Goal: Task Accomplishment & Management: Use online tool/utility

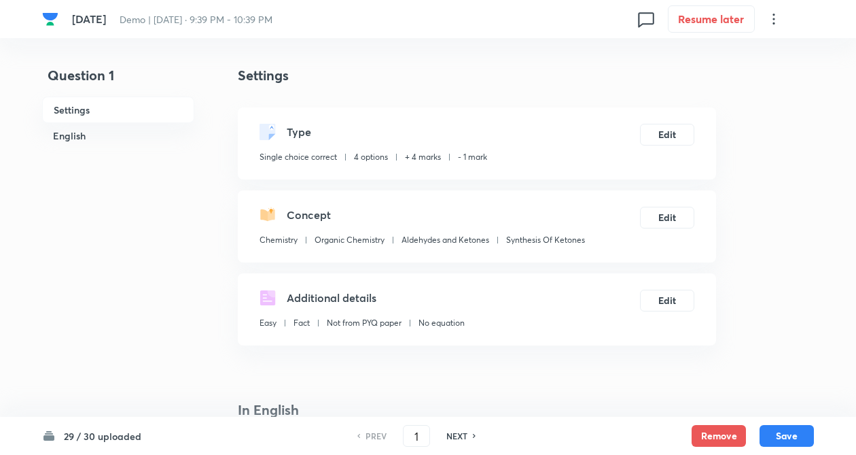
checkbox input "true"
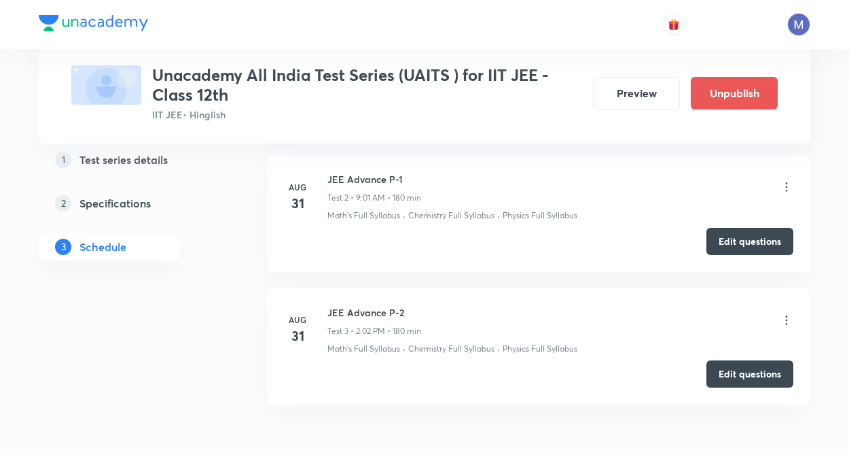
scroll to position [816, 0]
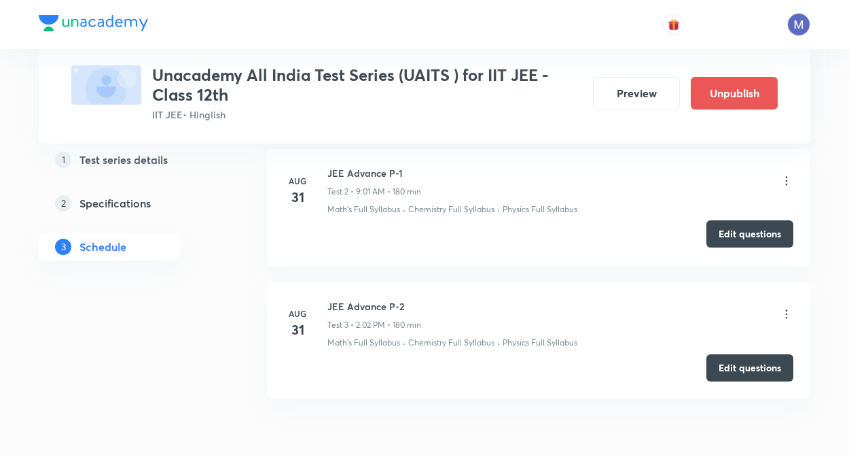
click at [743, 224] on button "Edit questions" at bounding box center [750, 233] width 87 height 27
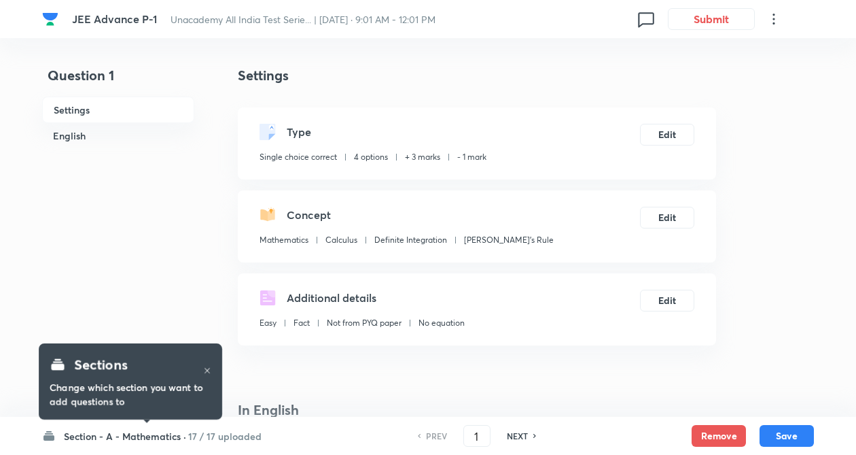
checkbox input "true"
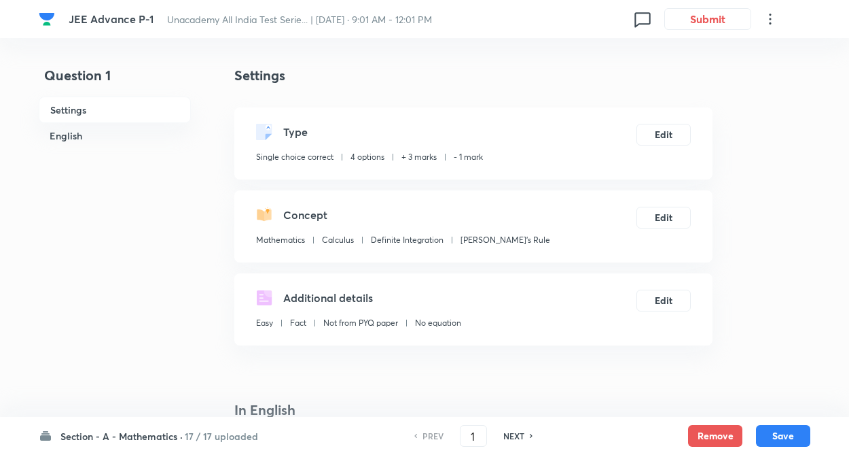
click at [111, 429] on h6 "Section - A - Mathematics ·" at bounding box center [121, 436] width 122 height 14
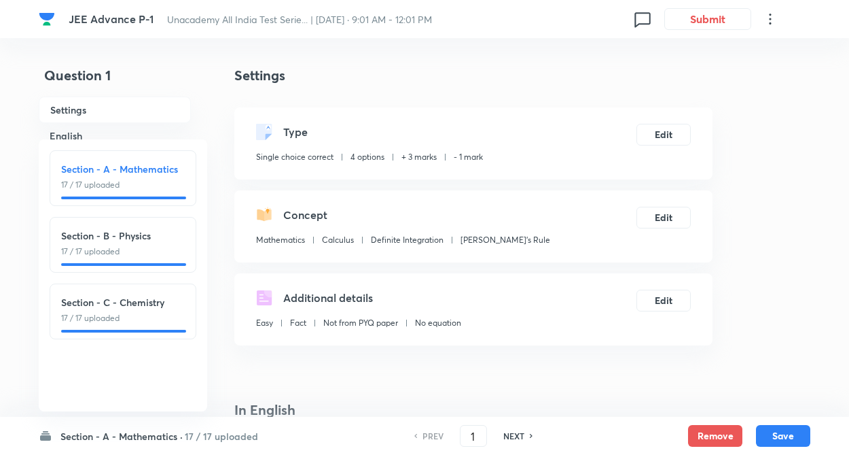
click at [136, 313] on p "17 / 17 uploaded" at bounding box center [123, 318] width 124 height 12
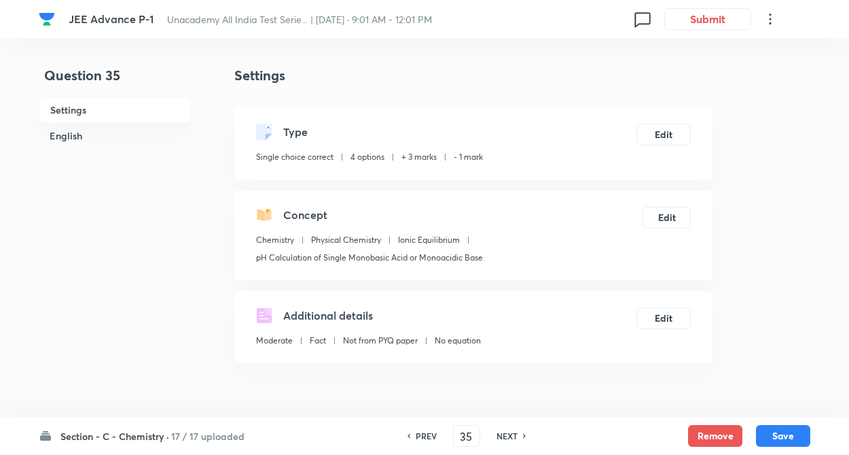
type input "35"
checkbox input "true"
click at [513, 438] on h6 "NEXT" at bounding box center [507, 436] width 21 height 12
type input "36"
checkbox input "false"
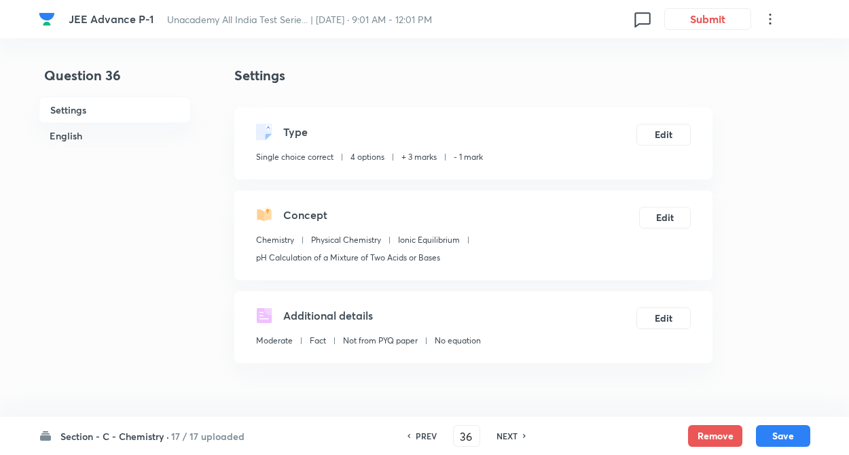
checkbox input "true"
click at [513, 438] on h6 "NEXT" at bounding box center [507, 436] width 21 height 12
type input "37"
checkbox input "false"
checkbox input "true"
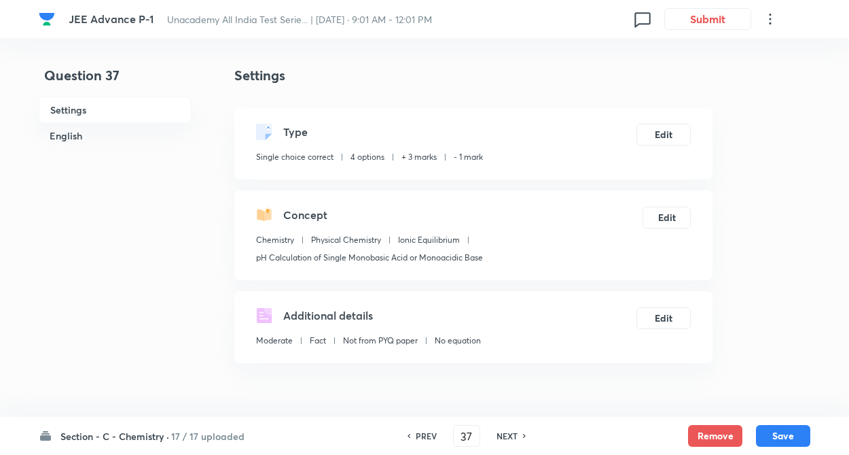
click at [513, 438] on h6 "NEXT" at bounding box center [507, 436] width 21 height 12
type input "38"
checkbox input "false"
checkbox input "true"
click at [513, 438] on h6 "NEXT" at bounding box center [507, 436] width 21 height 12
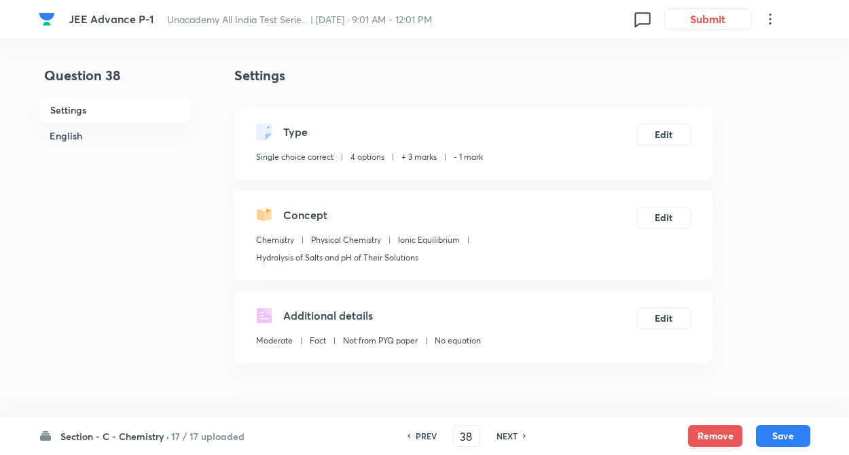
checkbox input "true"
type input "39"
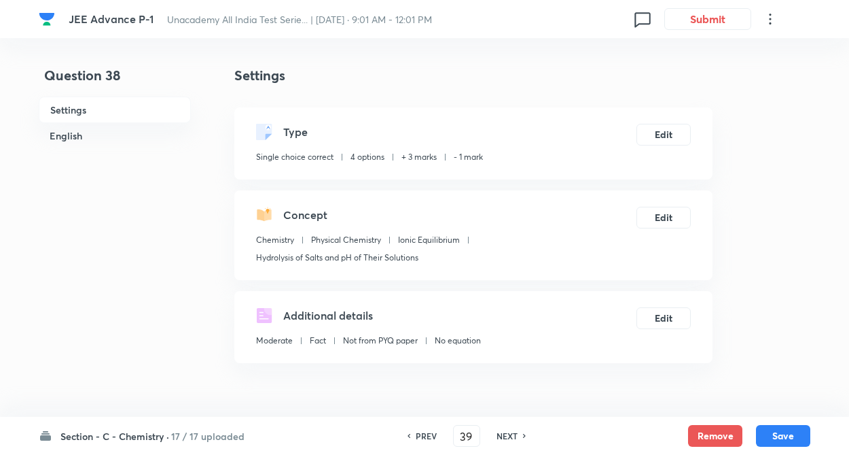
checkbox input "false"
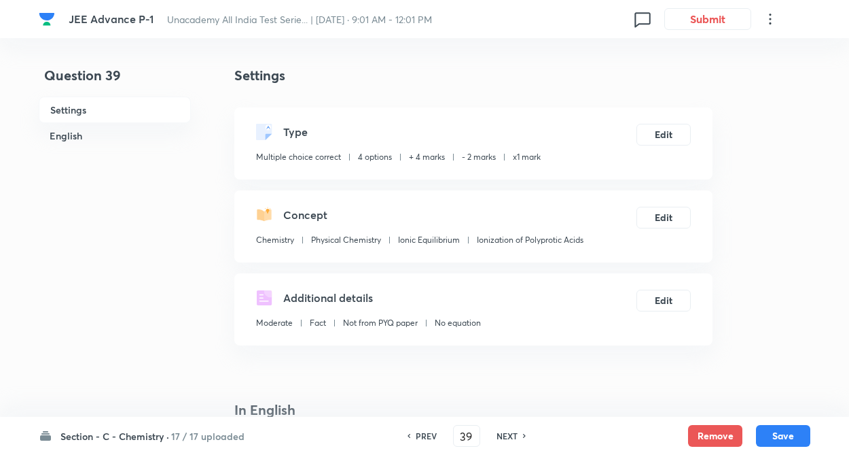
checkbox input "true"
click at [513, 438] on h6 "NEXT" at bounding box center [507, 436] width 21 height 12
type input "40"
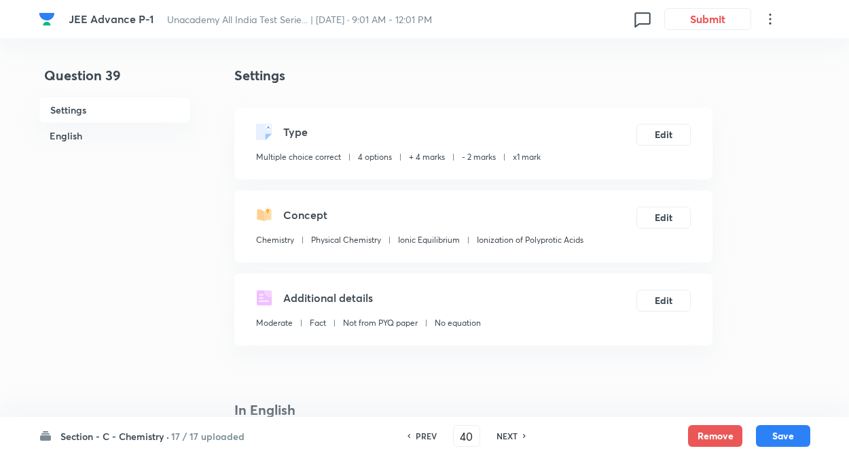
checkbox input "false"
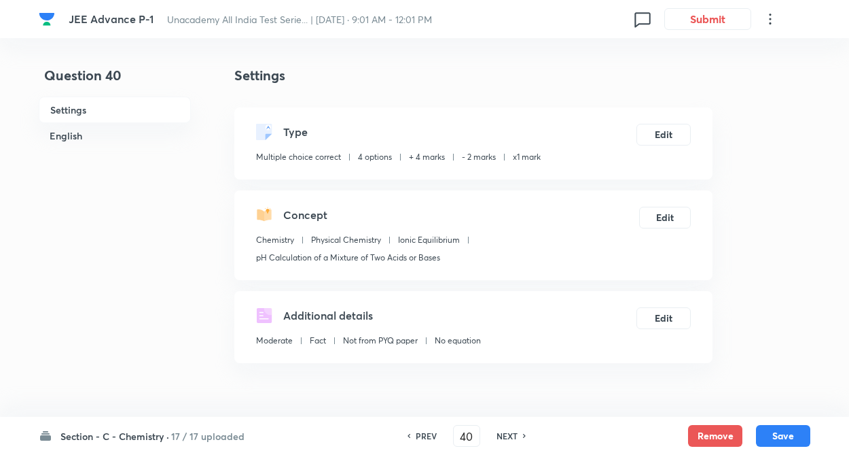
checkbox input "true"
click at [513, 438] on h6 "NEXT" at bounding box center [507, 436] width 21 height 12
type input "41"
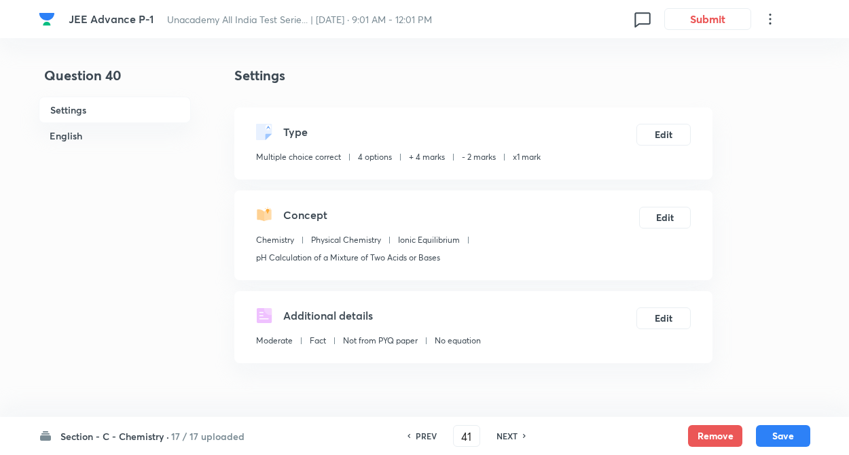
checkbox input "false"
click at [513, 438] on h6 "NEXT" at bounding box center [507, 436] width 21 height 12
checkbox input "true"
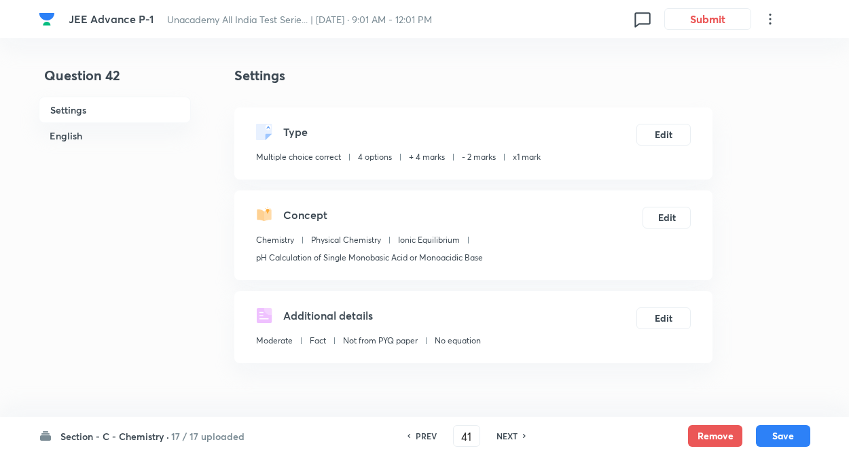
checkbox input "true"
type input "42"
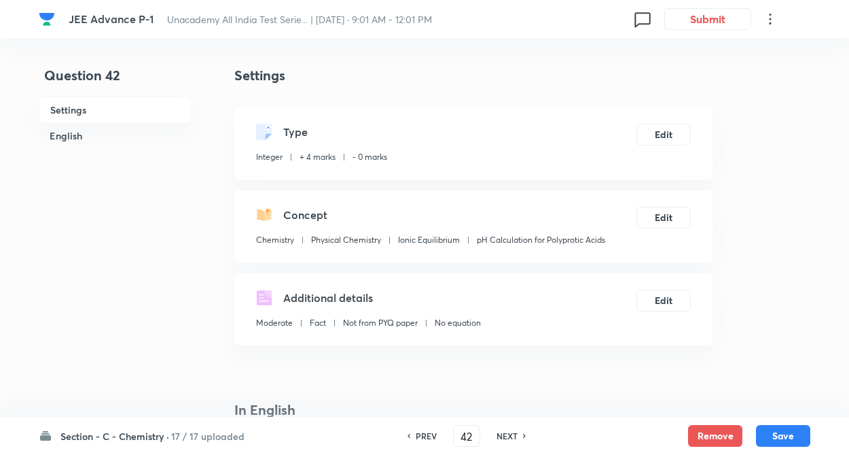
type input "18"
click at [513, 438] on h6 "NEXT" at bounding box center [507, 436] width 21 height 12
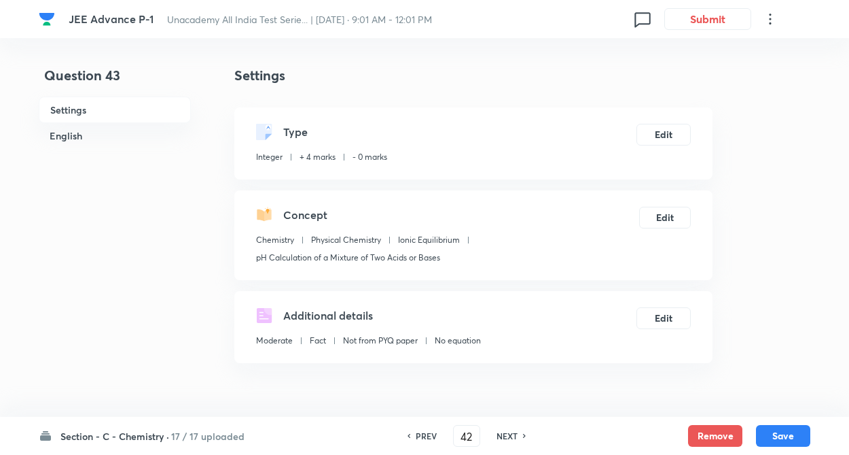
type input "43"
type input "9"
click at [513, 438] on h6 "NEXT" at bounding box center [507, 436] width 21 height 12
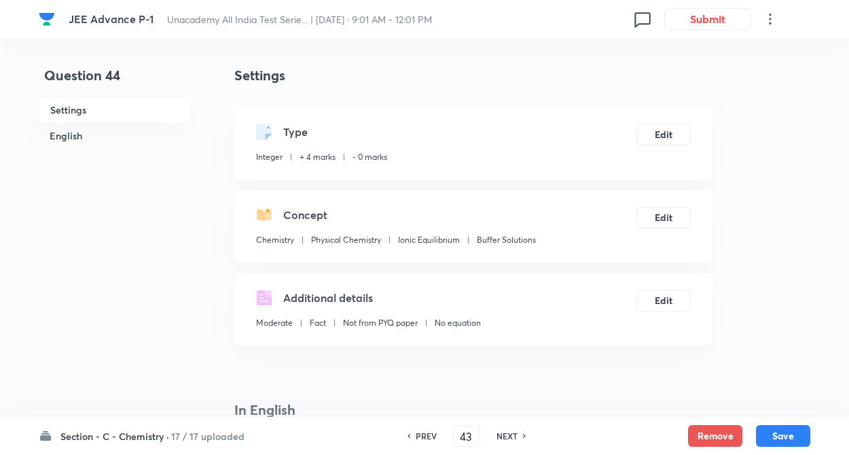
type input "44"
type input "4"
click at [513, 438] on h6 "NEXT" at bounding box center [507, 436] width 21 height 12
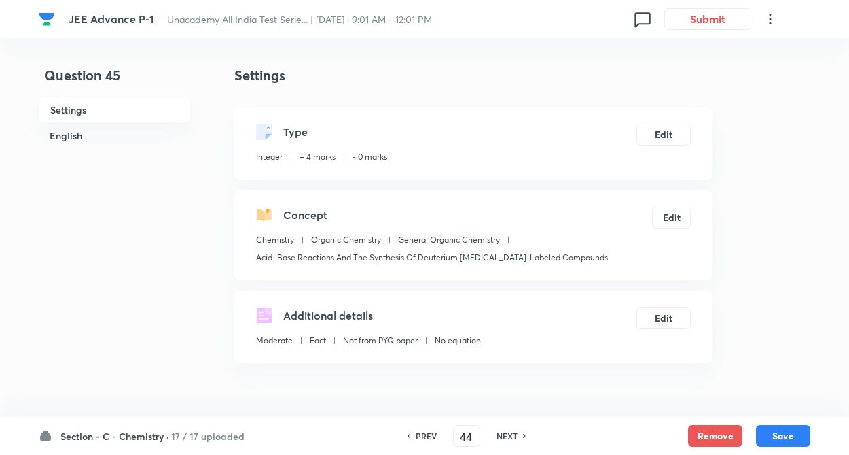
type input "45"
type input "18"
click at [513, 438] on h6 "NEXT" at bounding box center [507, 436] width 21 height 12
type input "46"
type input "23"
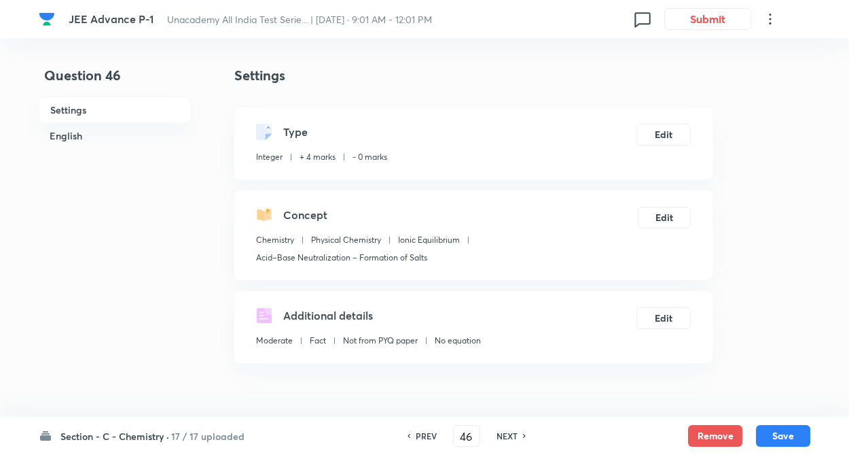
click at [513, 438] on h6 "NEXT" at bounding box center [507, 436] width 21 height 12
type input "47"
type input "50"
click at [513, 438] on h6 "NEXT" at bounding box center [507, 436] width 21 height 12
type input "48"
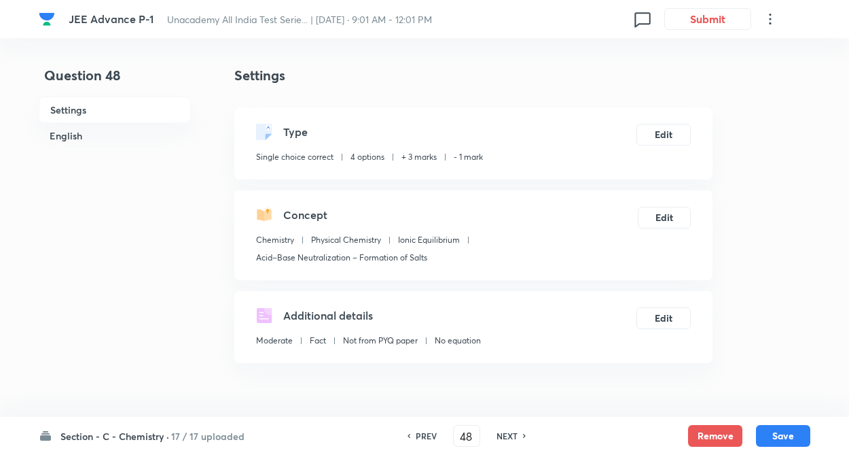
checkbox input "true"
click at [513, 438] on h6 "NEXT" at bounding box center [507, 436] width 21 height 12
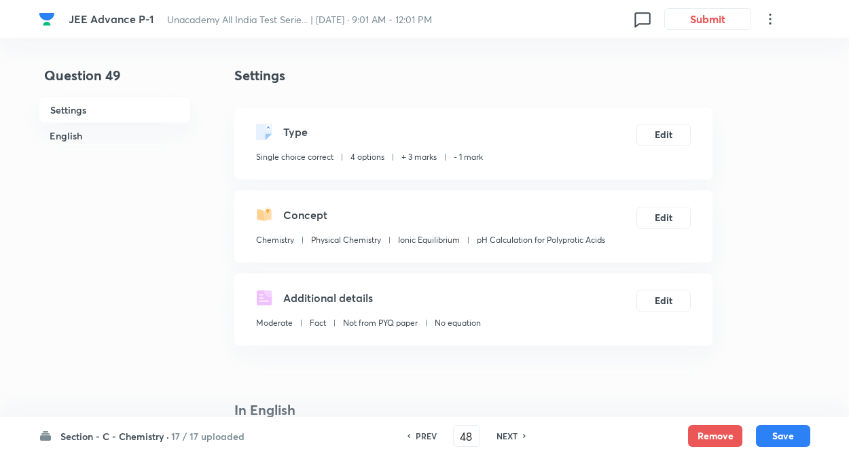
type input "49"
checkbox input "false"
checkbox input "true"
click at [513, 438] on h6 "NEXT" at bounding box center [507, 436] width 21 height 12
type input "50"
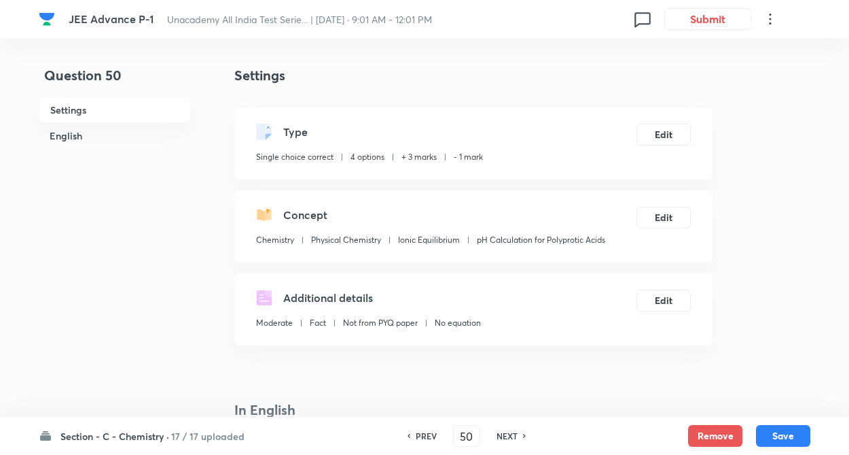
checkbox input "true"
click at [513, 438] on h6 "NEXT" at bounding box center [507, 436] width 21 height 12
type input "51"
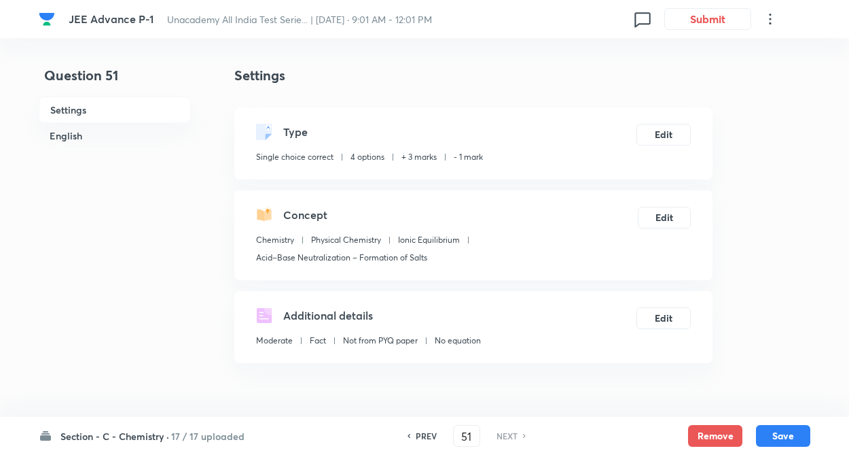
checkbox input "false"
checkbox input "true"
click at [513, 438] on h6 "NEXT" at bounding box center [507, 436] width 21 height 12
click at [425, 434] on h6 "PREV" at bounding box center [426, 436] width 21 height 12
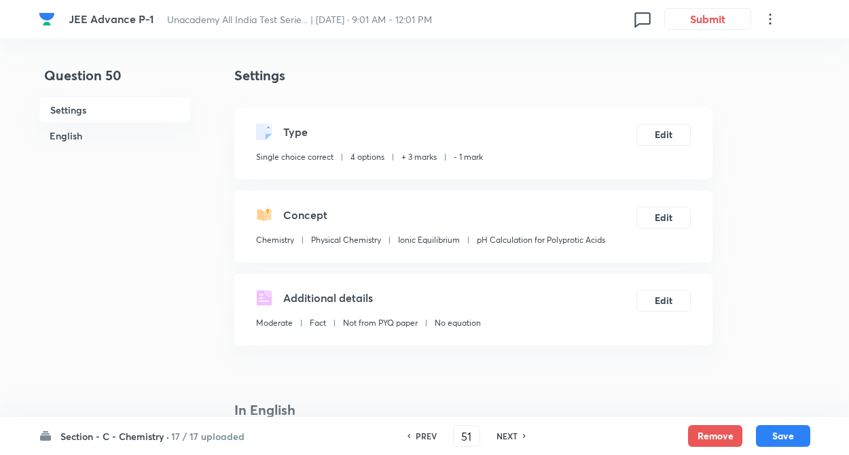
type input "50"
click at [425, 434] on h6 "PREV" at bounding box center [426, 436] width 21 height 12
checkbox input "false"
click at [425, 434] on h6 "PREV" at bounding box center [426, 436] width 21 height 12
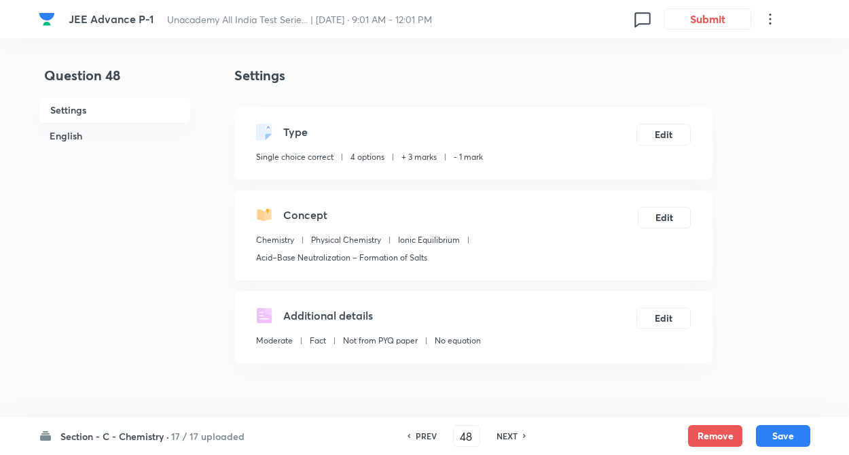
click at [425, 434] on h6 "PREV" at bounding box center [426, 436] width 21 height 12
type input "47"
type input "50"
click at [425, 434] on h6 "PREV" at bounding box center [426, 436] width 21 height 12
type input "46"
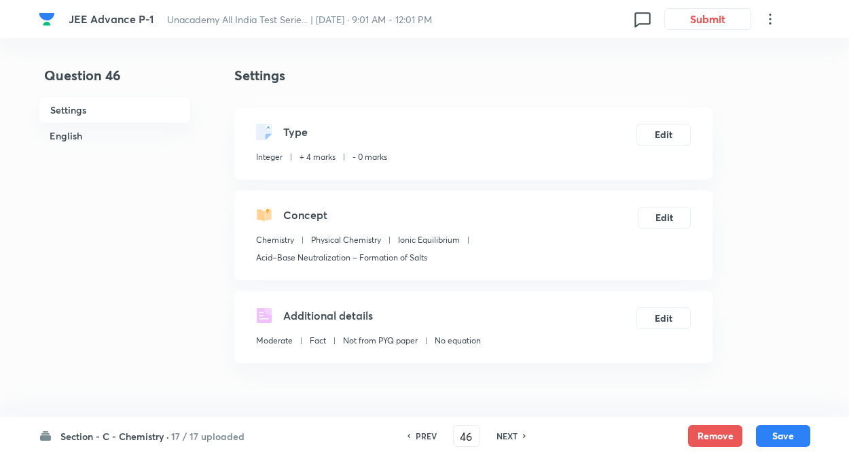
type input "23"
click at [425, 434] on h6 "PREV" at bounding box center [426, 436] width 21 height 12
type input "45"
type input "18"
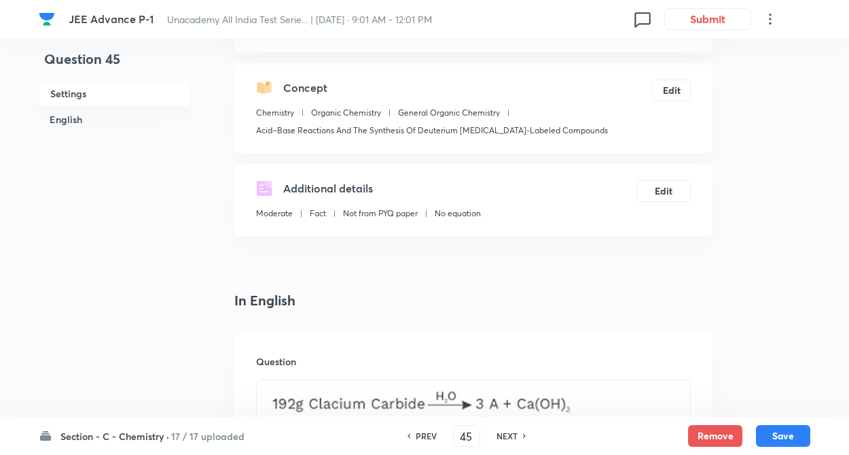
scroll to position [109, 0]
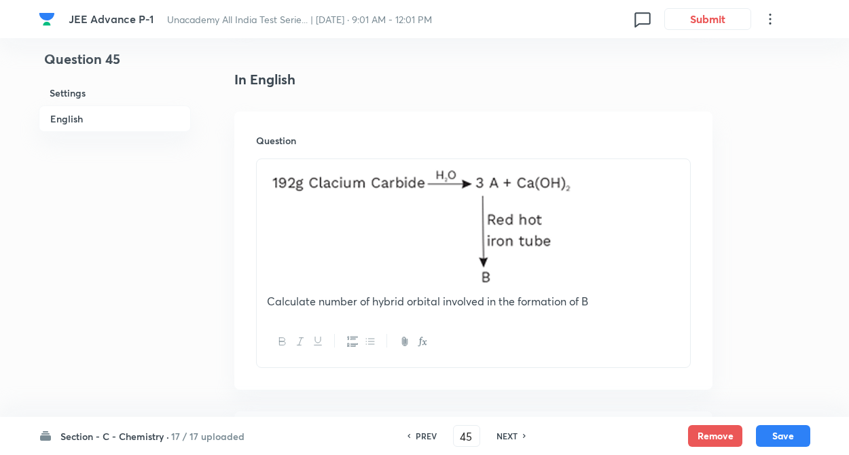
scroll to position [353, 0]
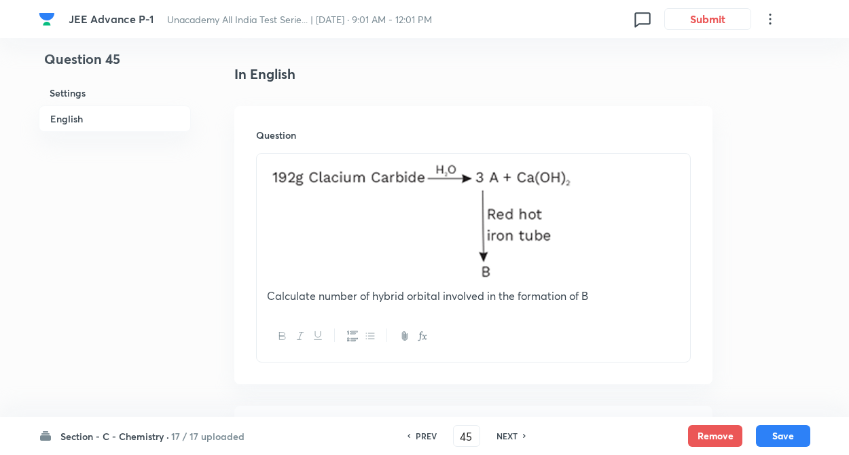
click at [425, 438] on h6 "PREV" at bounding box center [426, 436] width 21 height 12
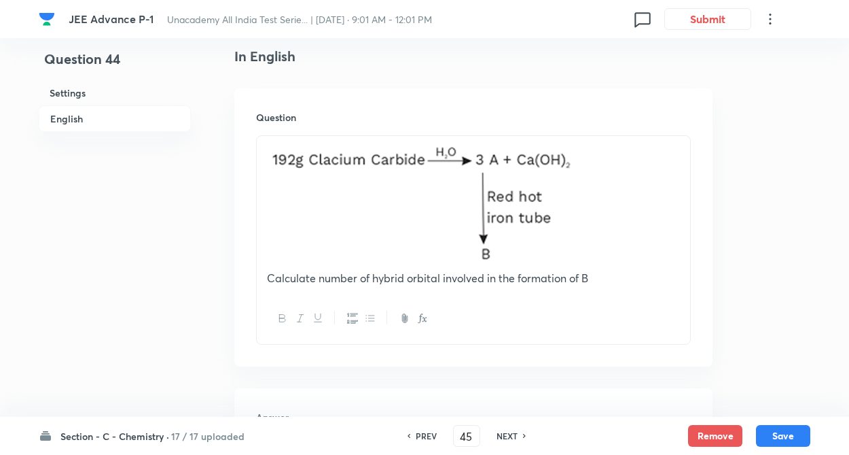
type input "44"
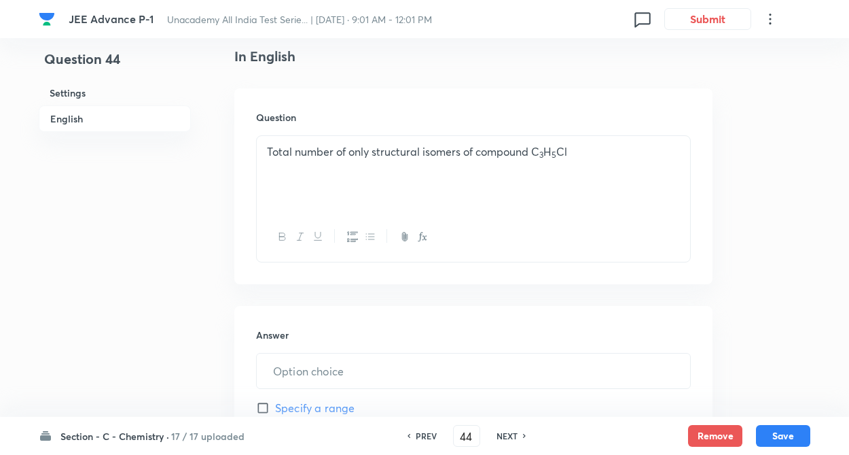
type input "4"
click at [425, 438] on h6 "PREV" at bounding box center [426, 436] width 21 height 12
type input "43"
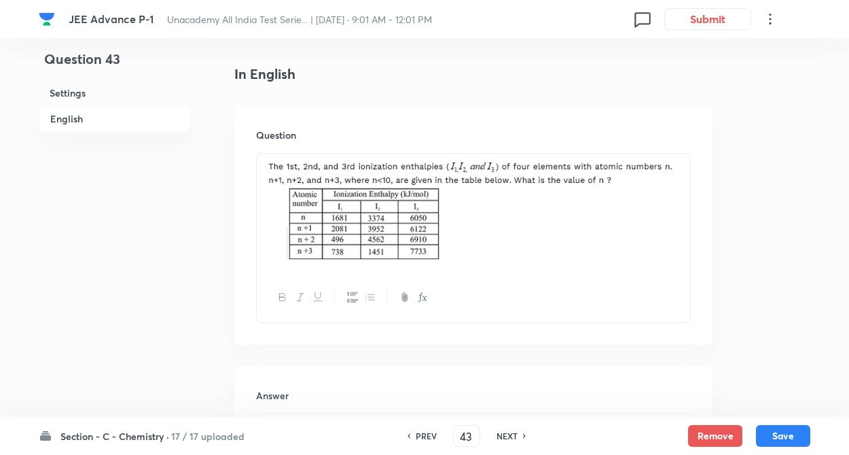
type input "9"
click at [425, 438] on h6 "PREV" at bounding box center [426, 436] width 21 height 12
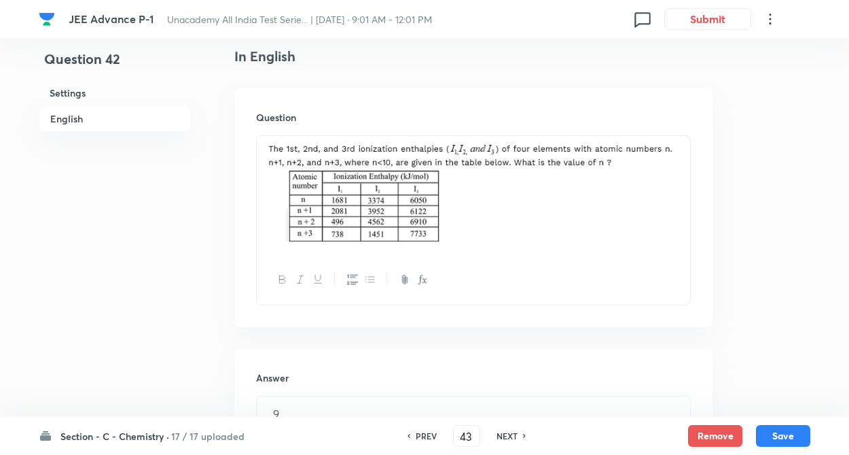
type input "42"
type input "18"
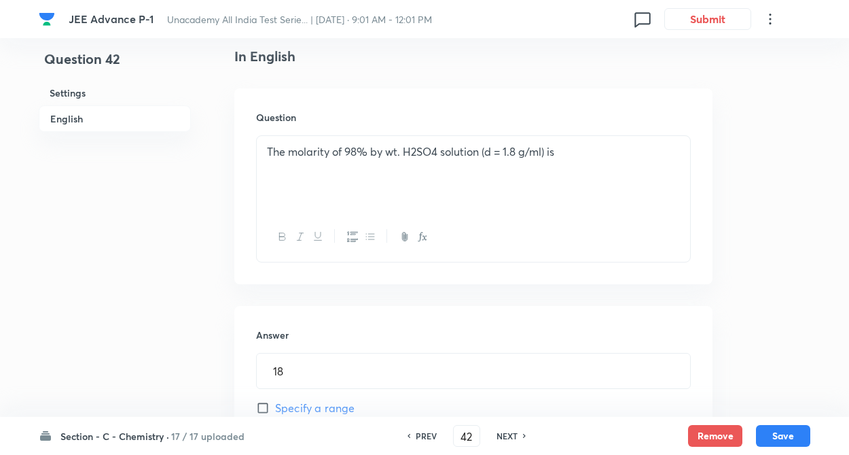
click at [425, 438] on h6 "PREV" at bounding box center [426, 436] width 21 height 12
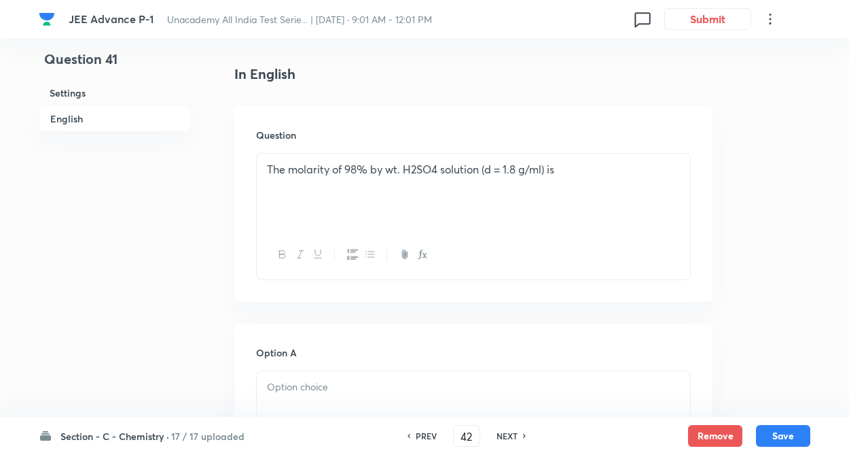
type input "41"
checkbox input "true"
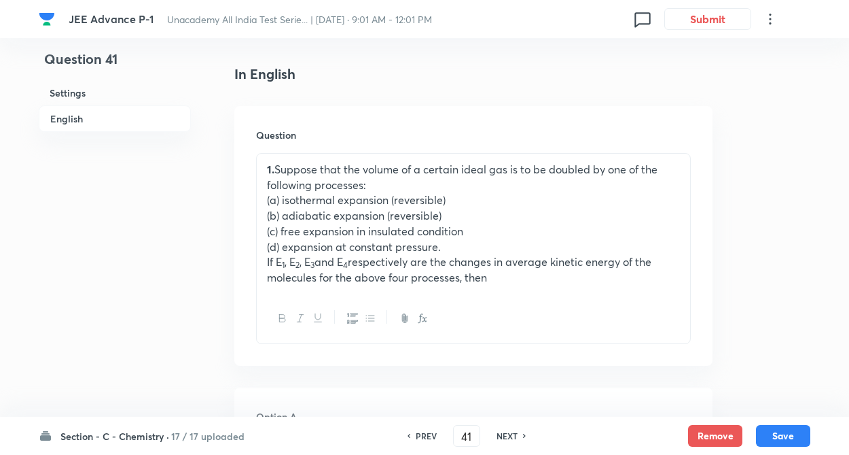
click at [425, 438] on h6 "PREV" at bounding box center [426, 436] width 21 height 12
type input "40"
checkbox input "false"
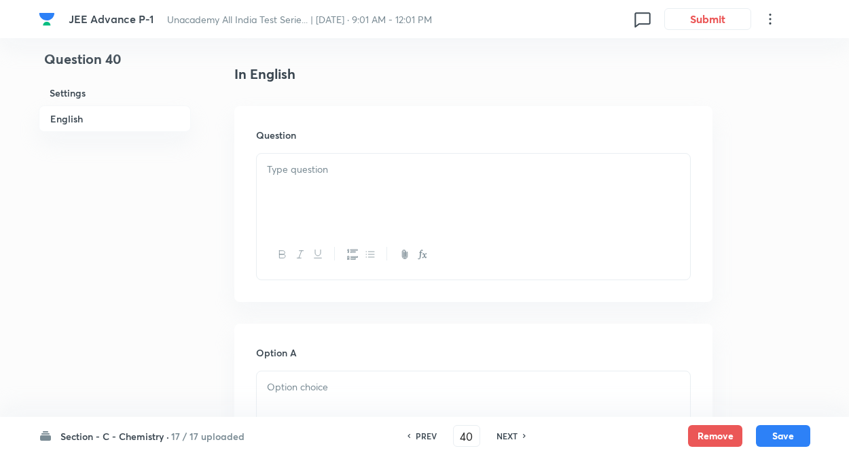
checkbox input "true"
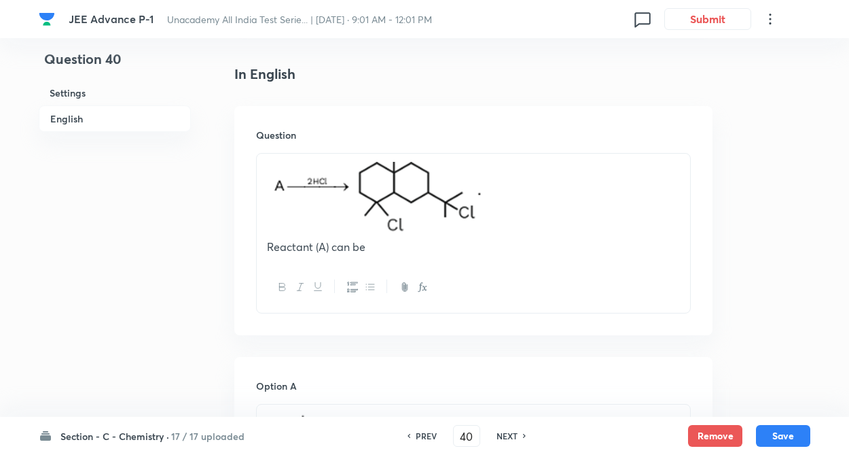
click at [425, 438] on h6 "PREV" at bounding box center [426, 436] width 21 height 12
type input "39"
checkbox input "false"
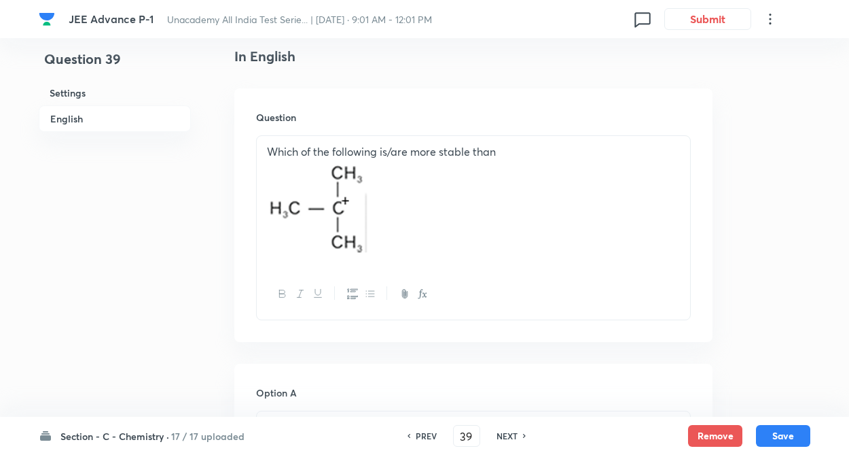
checkbox input "true"
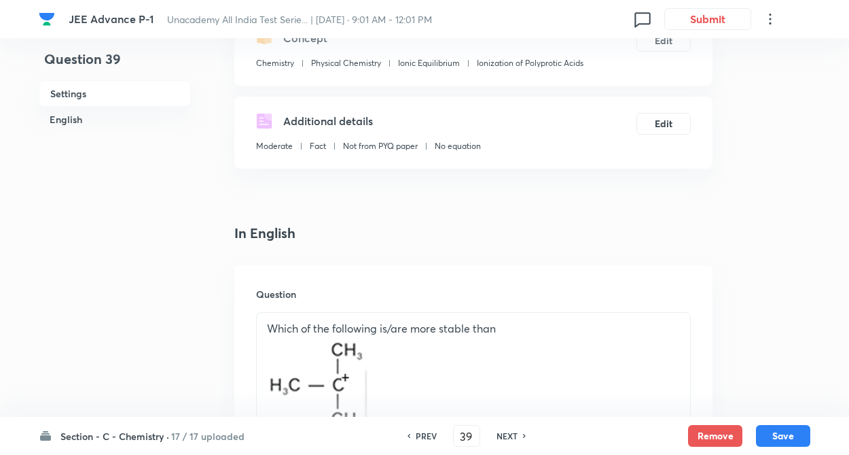
scroll to position [190, 0]
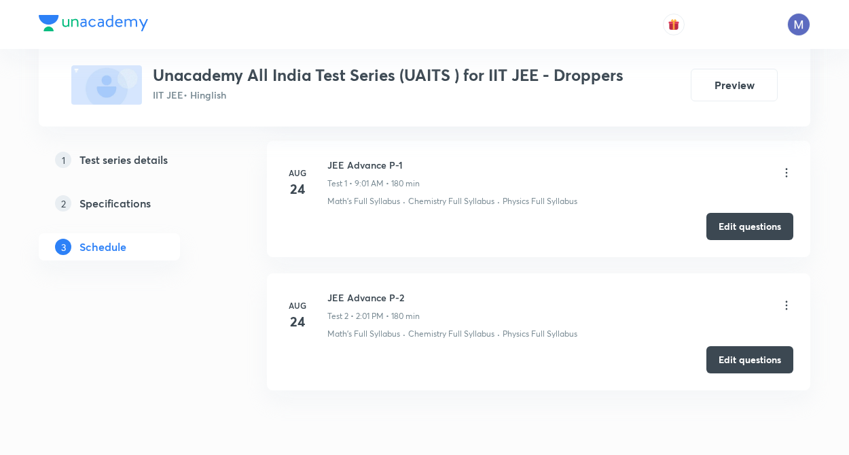
scroll to position [631, 0]
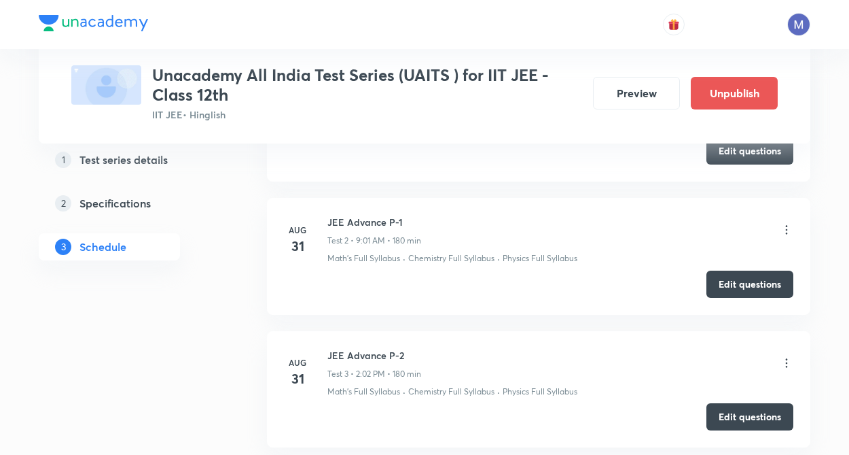
scroll to position [784, 0]
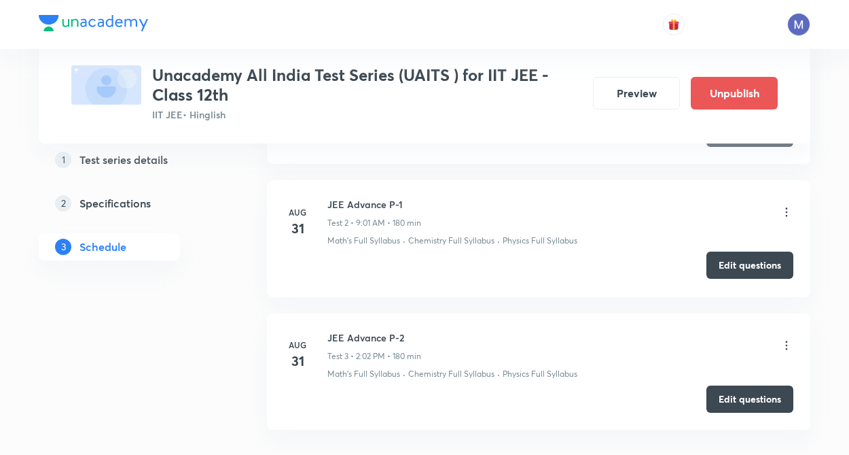
click at [747, 270] on button "Edit questions" at bounding box center [750, 264] width 87 height 27
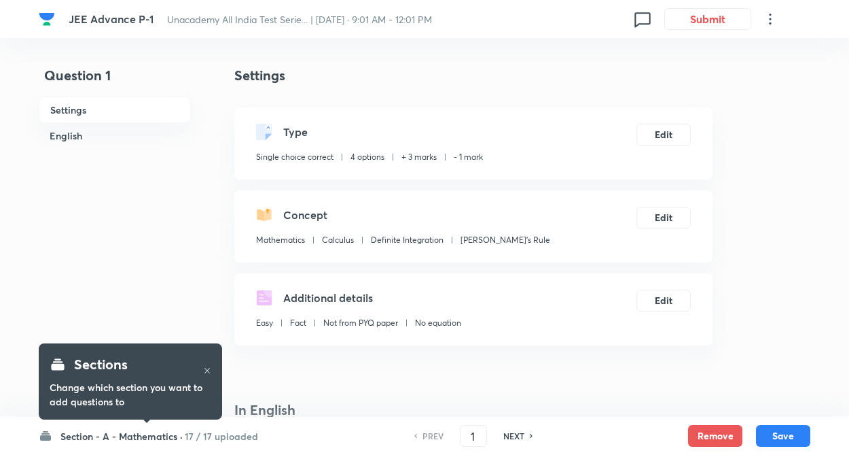
checkbox input "true"
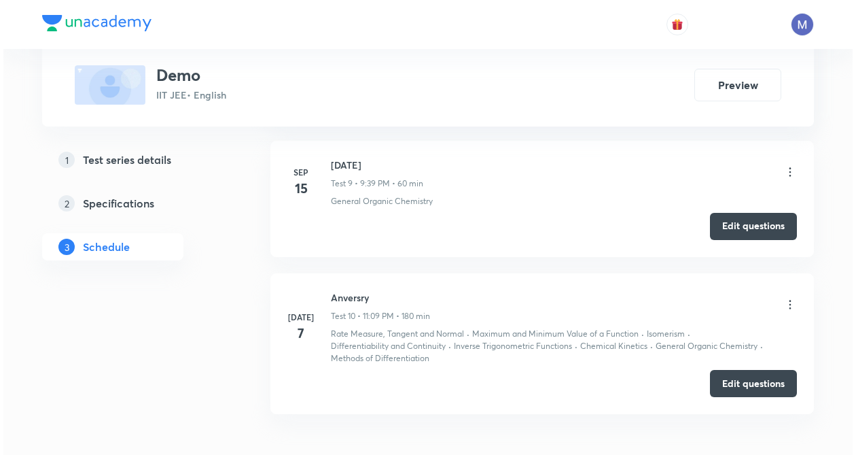
scroll to position [1772, 0]
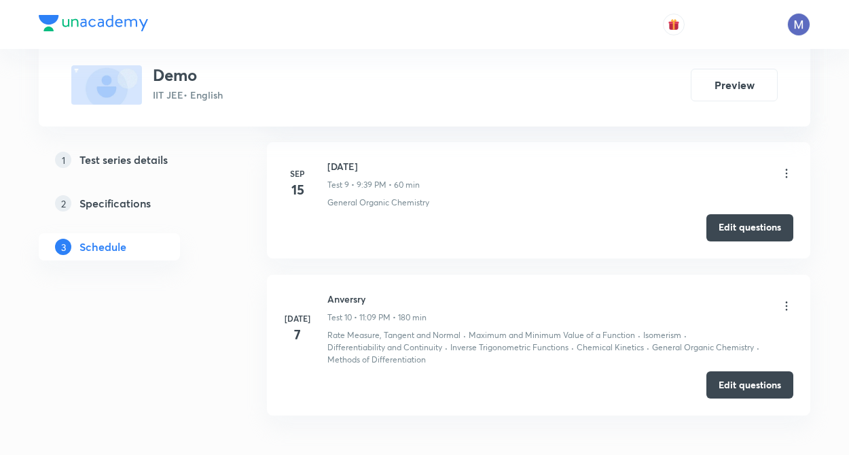
click at [786, 180] on icon at bounding box center [787, 173] width 14 height 14
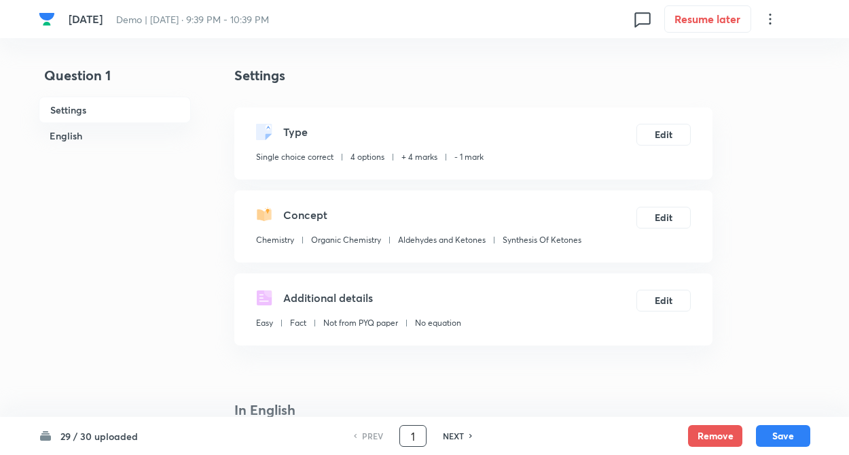
click at [421, 430] on input "1" at bounding box center [413, 436] width 26 height 24
type input "30"
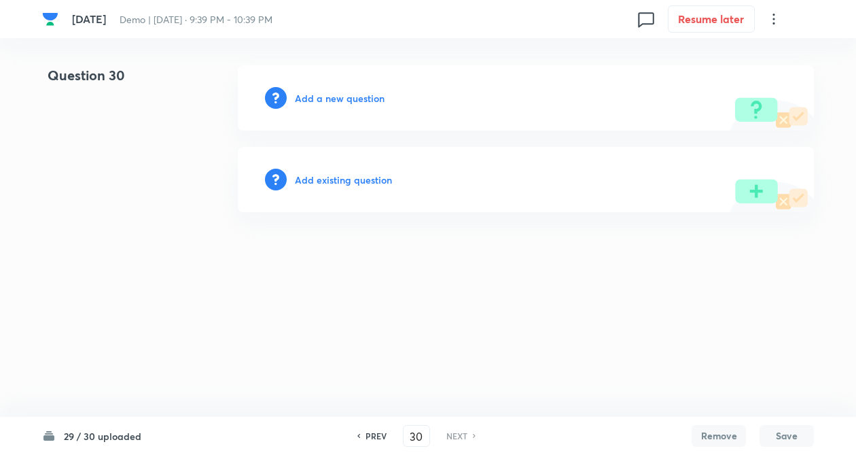
click at [323, 97] on h6 "Add a new question" at bounding box center [340, 98] width 90 height 14
click at [323, 97] on h6 "Choose a question type" at bounding box center [347, 98] width 105 height 14
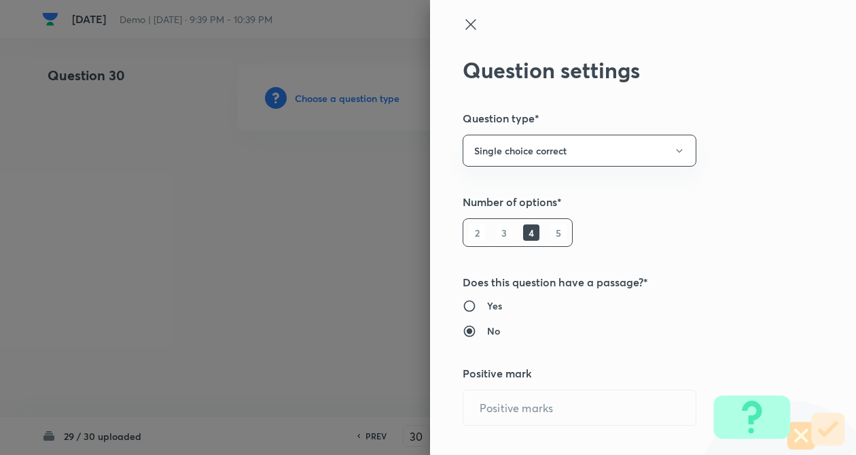
radio input "true"
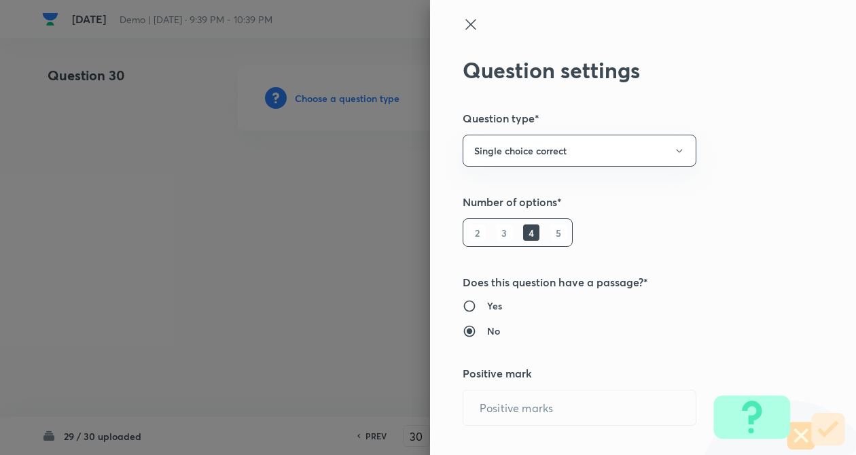
radio input "true"
type input "4"
type input "1"
click at [744, 198] on h5 "Number of options*" at bounding box center [620, 202] width 315 height 16
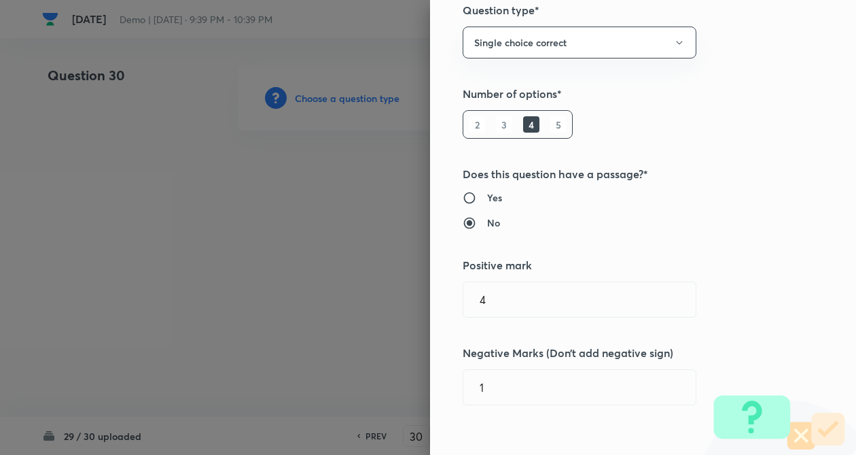
scroll to position [82, 0]
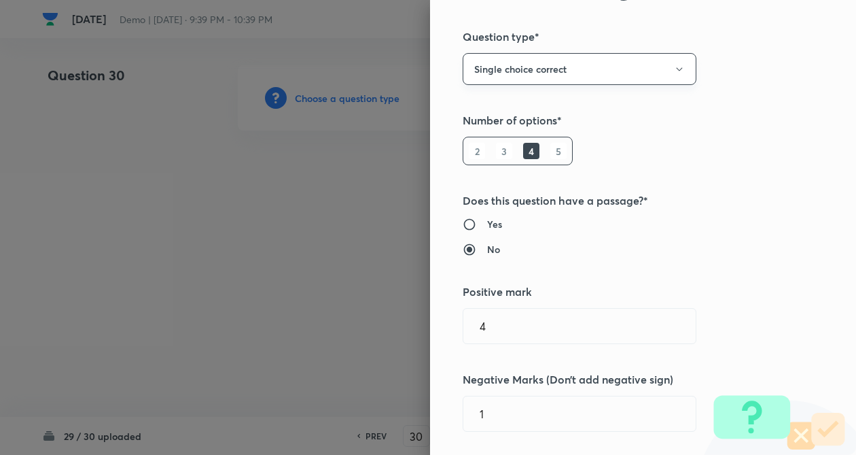
click at [497, 77] on button "Single choice correct" at bounding box center [580, 69] width 234 height 32
click at [491, 156] on span "Integer" at bounding box center [568, 161] width 216 height 14
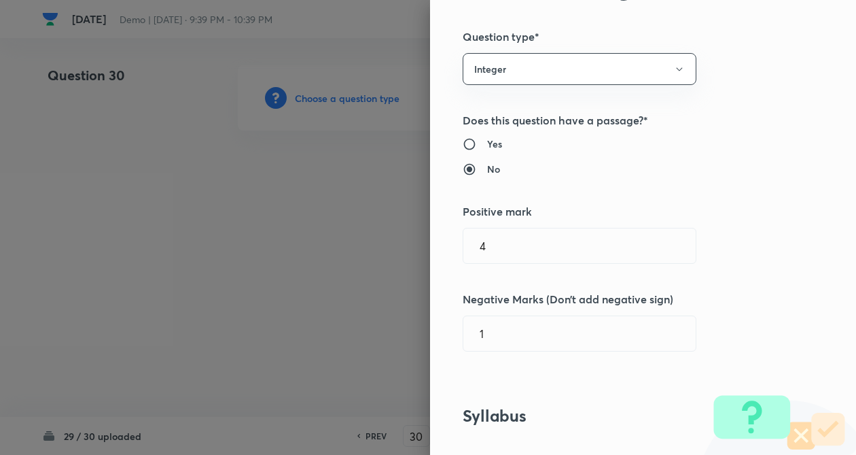
click at [752, 265] on div "Question settings Question type* Integer Does this question have a passage?* Ye…" at bounding box center [643, 227] width 426 height 455
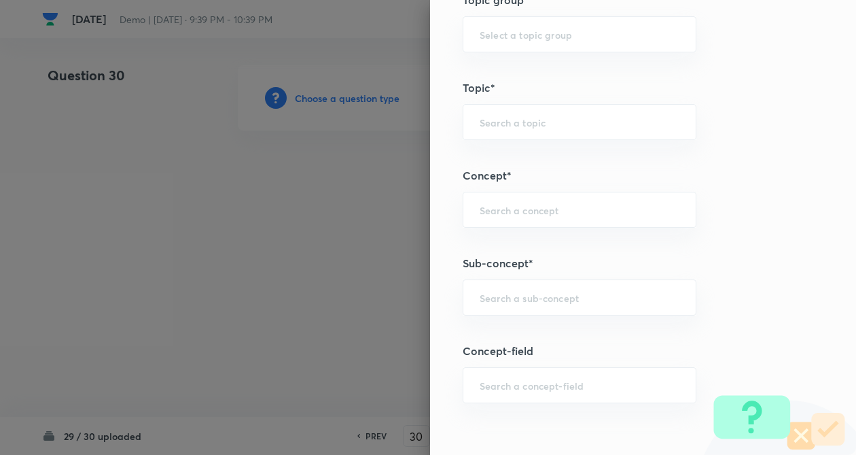
scroll to position [544, 0]
click at [480, 212] on input "text" at bounding box center [580, 208] width 200 height 13
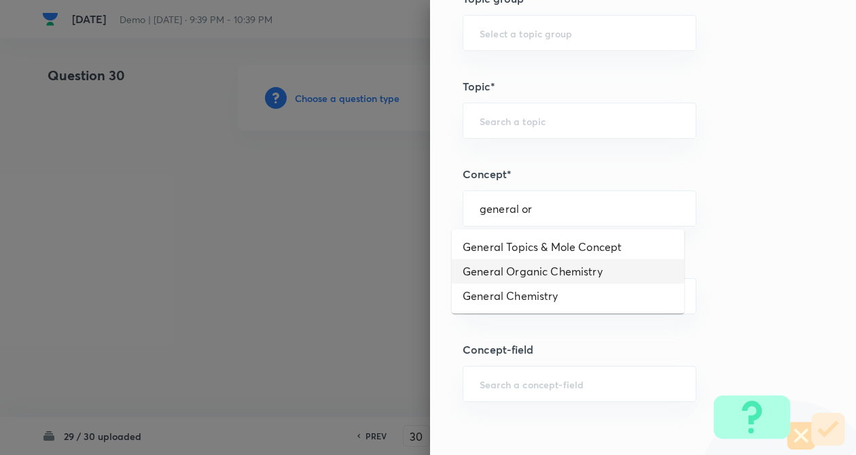
click at [506, 268] on li "General Organic Chemistry" at bounding box center [568, 271] width 232 height 24
type input "General Organic Chemistry"
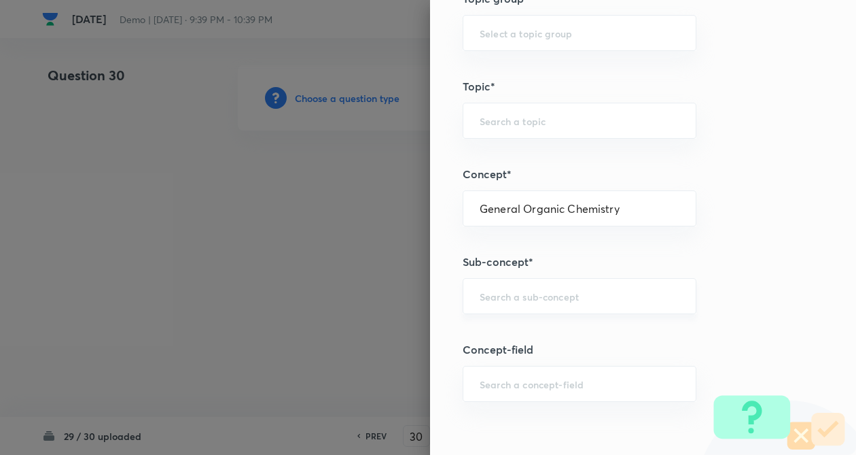
type input "Chemistry"
type input "Organic Chemistry"
click at [501, 311] on div "​" at bounding box center [580, 296] width 234 height 36
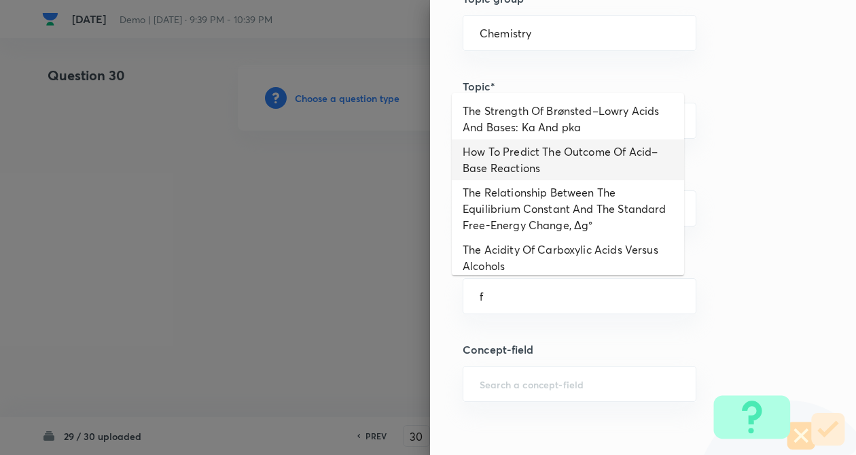
click at [516, 162] on li "How To Predict The Outcome Of Acid–Base Reactions" at bounding box center [568, 159] width 232 height 41
type input "How To Predict The Outcome Of Acid–Base Reactions"
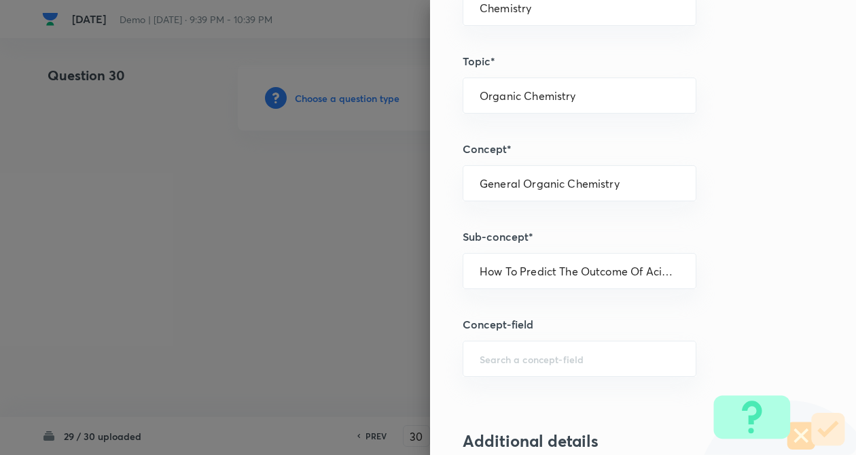
click at [785, 226] on div "Question settings Question type* Integer Does this question have a passage?* Ye…" at bounding box center [643, 227] width 426 height 455
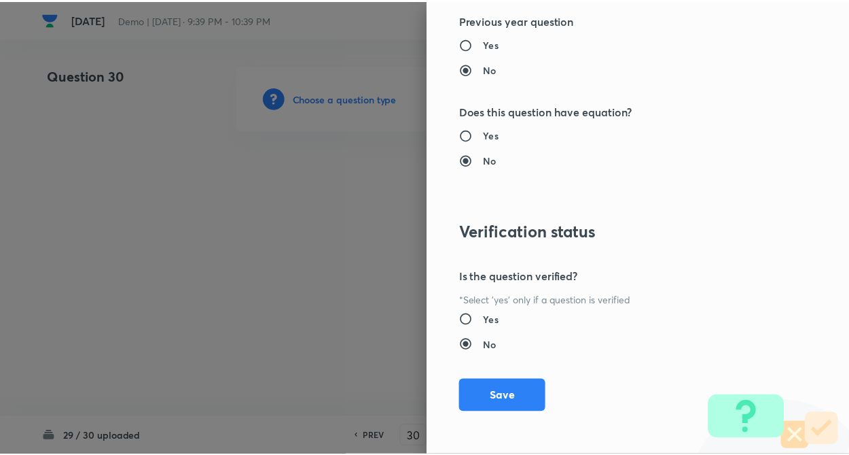
scroll to position [1318, 0]
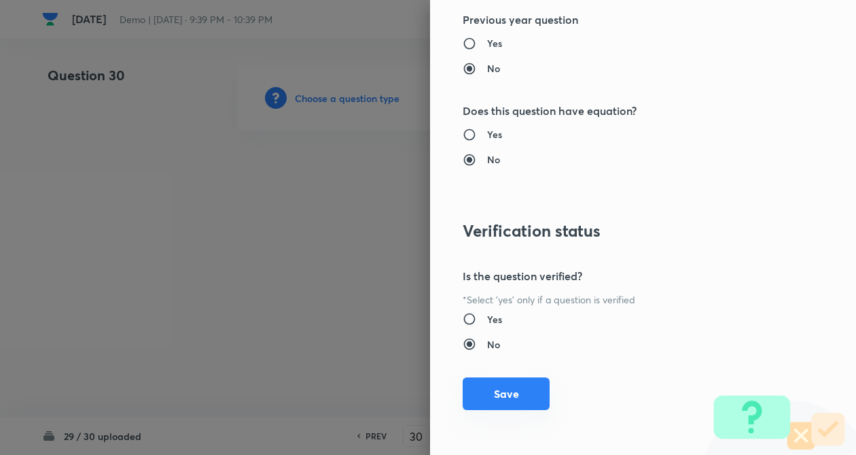
click at [499, 393] on button "Save" at bounding box center [506, 393] width 87 height 33
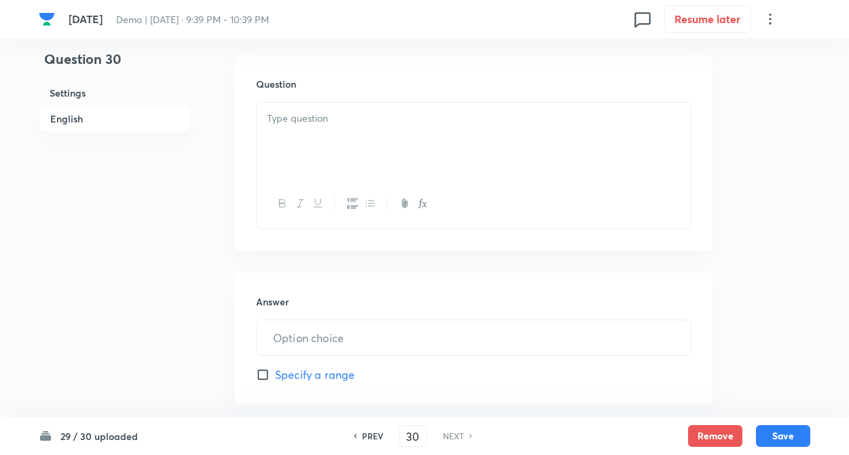
scroll to position [408, 0]
click at [311, 116] on p at bounding box center [473, 115] width 413 height 16
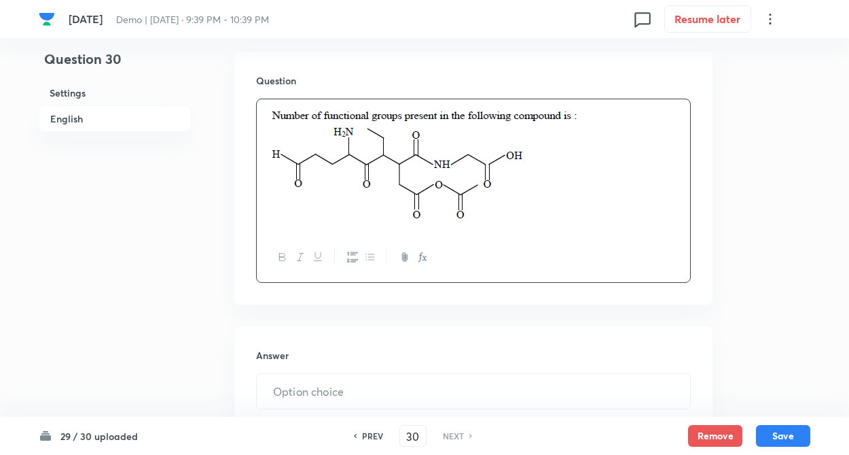
click at [174, 260] on div "Question 30 Settings English" at bounding box center [115, 193] width 152 height 1073
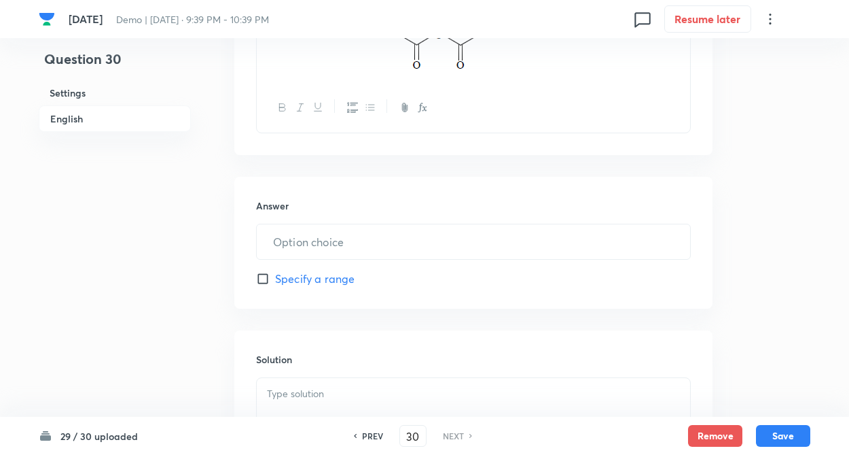
scroll to position [571, 0]
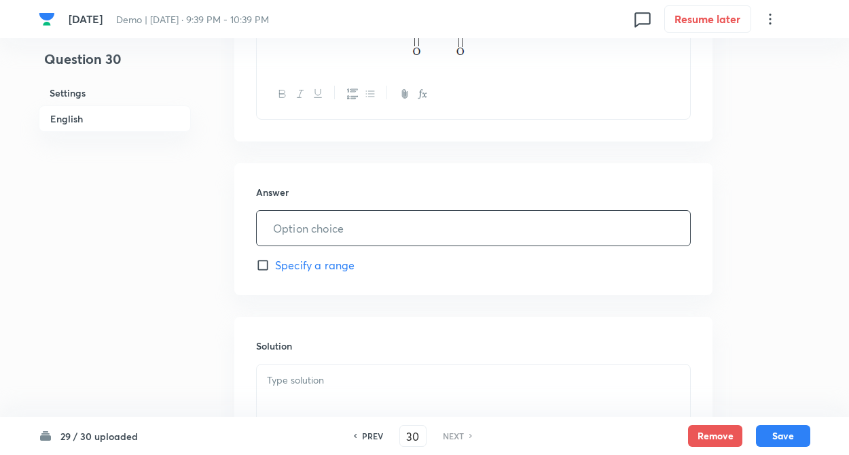
click at [293, 234] on input "text" at bounding box center [474, 228] width 434 height 35
type input "6"
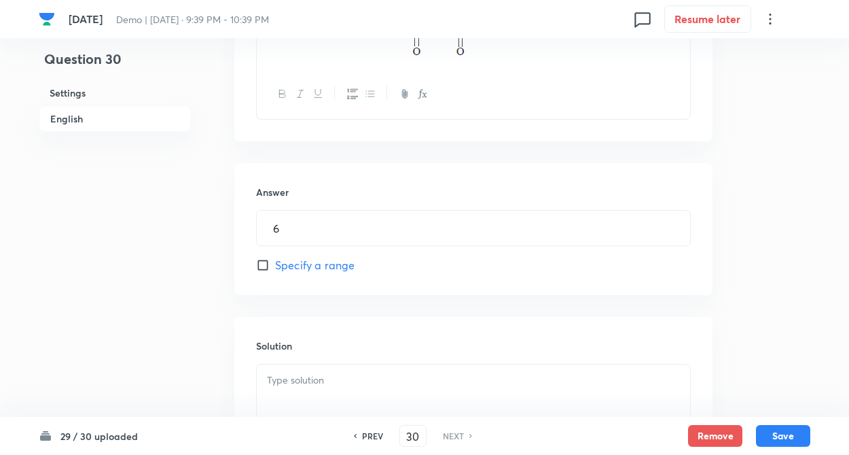
click at [228, 255] on div "Question 30 Settings English Settings Type Integer + 4 marks - 1 mark Edit Conc…" at bounding box center [425, 30] width 772 height 1073
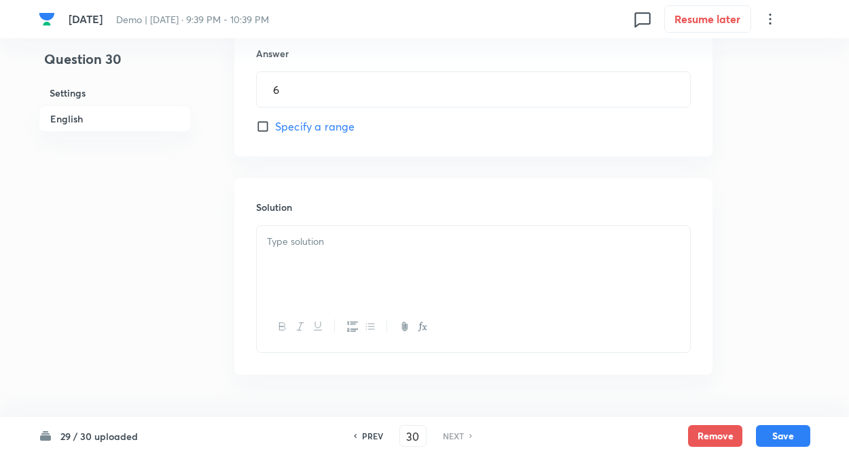
scroll to position [749, 0]
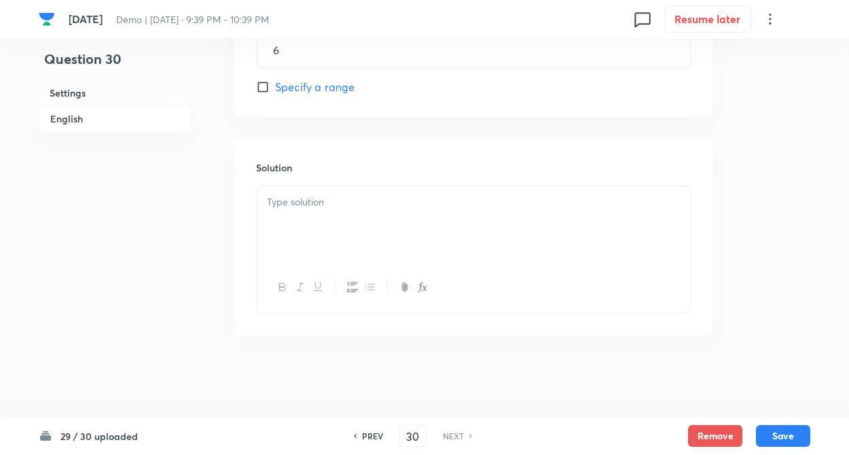
click at [296, 198] on p at bounding box center [473, 202] width 413 height 16
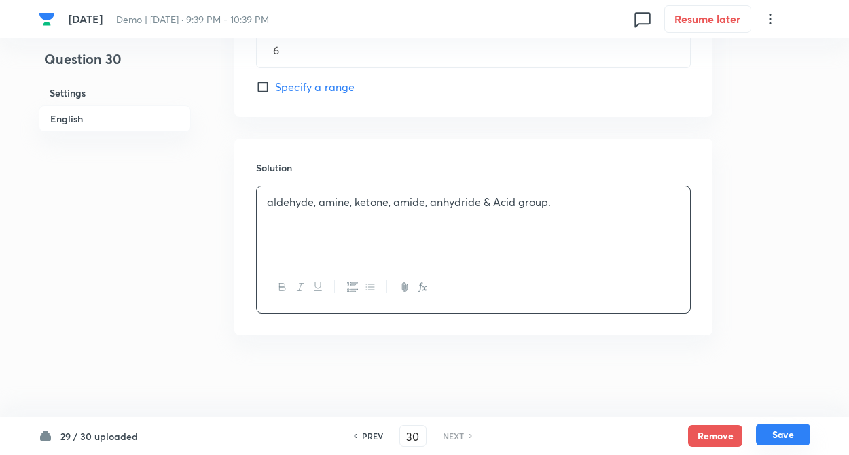
click at [779, 438] on button "Save" at bounding box center [783, 434] width 54 height 22
type input "6"
click at [775, 436] on button "Save" at bounding box center [783, 434] width 54 height 22
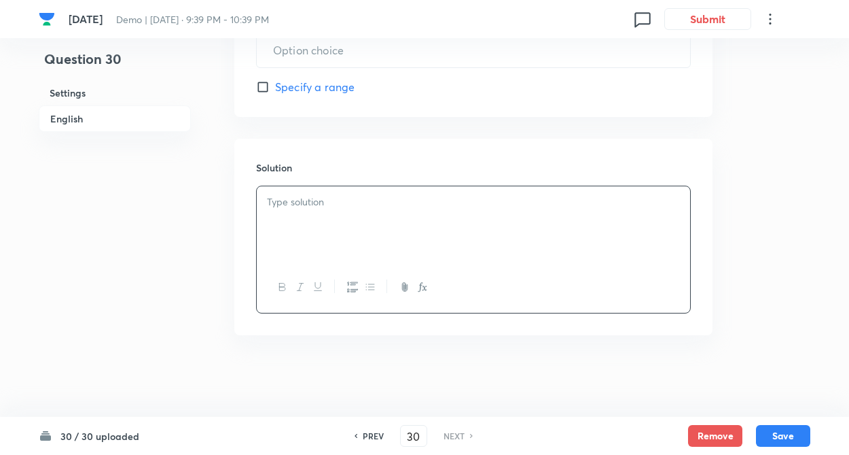
type input "6"
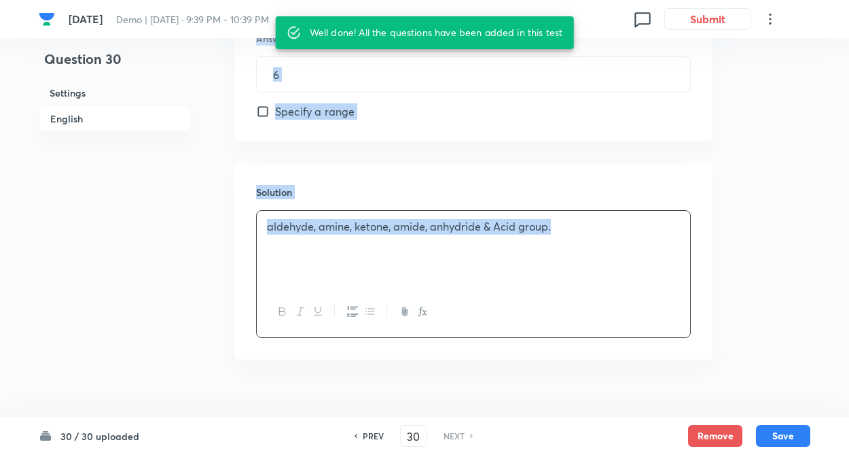
drag, startPoint x: 203, startPoint y: 328, endPoint x: 290, endPoint y: 391, distance: 107.0
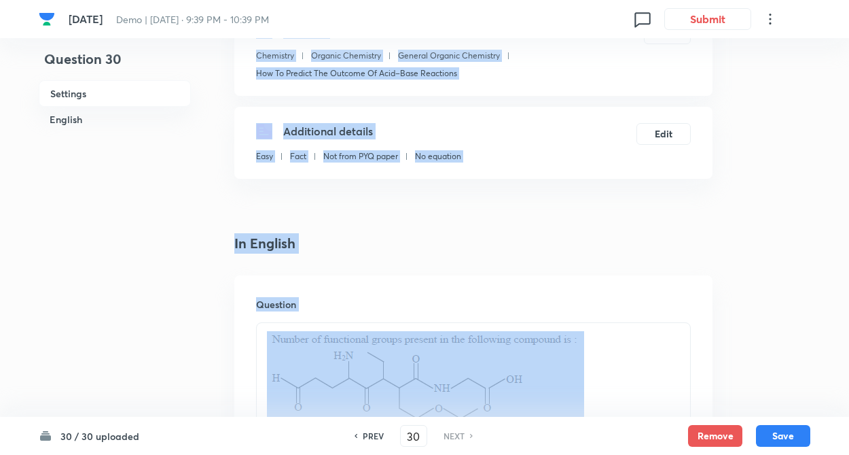
scroll to position [15, 0]
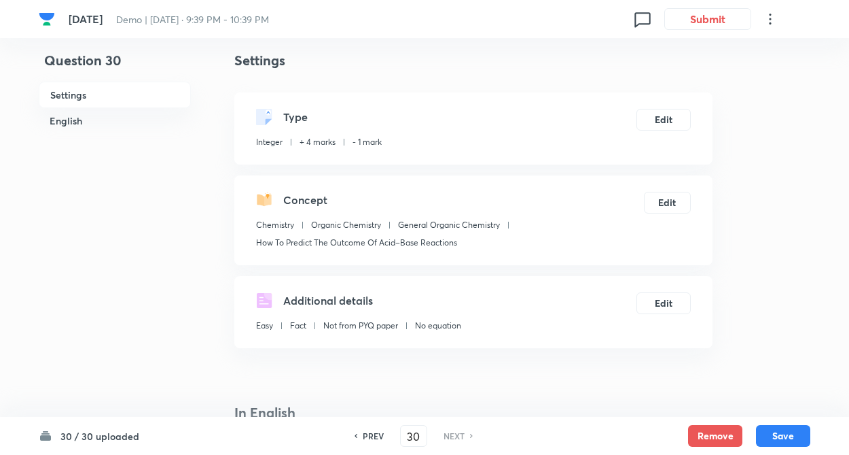
click at [366, 434] on h6 "PREV" at bounding box center [373, 436] width 21 height 12
type input "29"
type input "4"
click at [453, 434] on h6 "NEXT" at bounding box center [454, 436] width 21 height 12
type input "30"
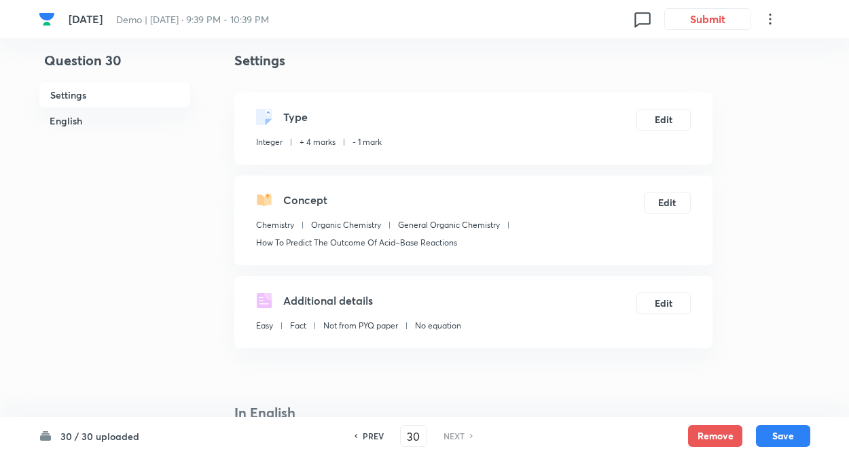
type input "6"
click at [361, 437] on div "PREV" at bounding box center [371, 436] width 36 height 12
type input "29"
type input "4"
click at [361, 437] on div "PREV" at bounding box center [371, 436] width 36 height 12
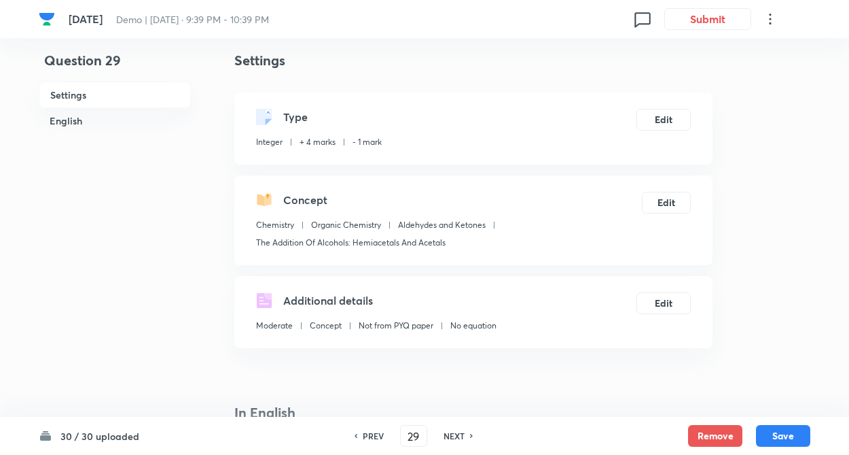
type input "28"
type input "2"
click at [361, 437] on div "PREV" at bounding box center [371, 436] width 36 height 12
type input "27"
type input "10"
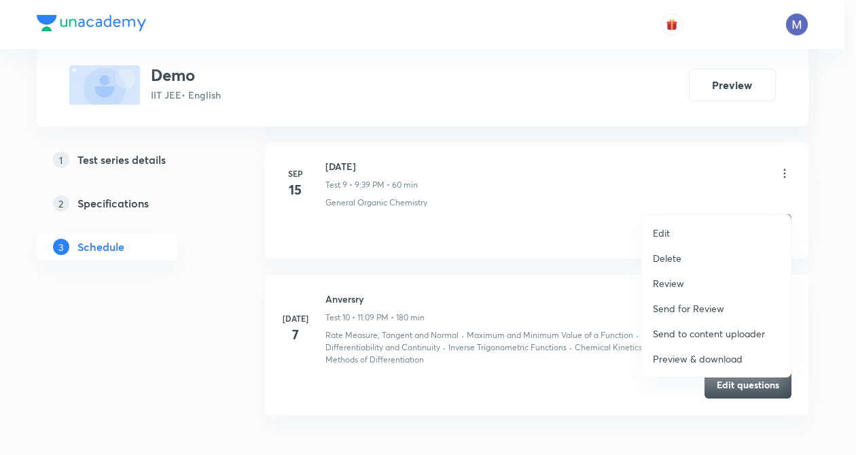
click at [669, 362] on p "Preview & download" at bounding box center [698, 358] width 90 height 14
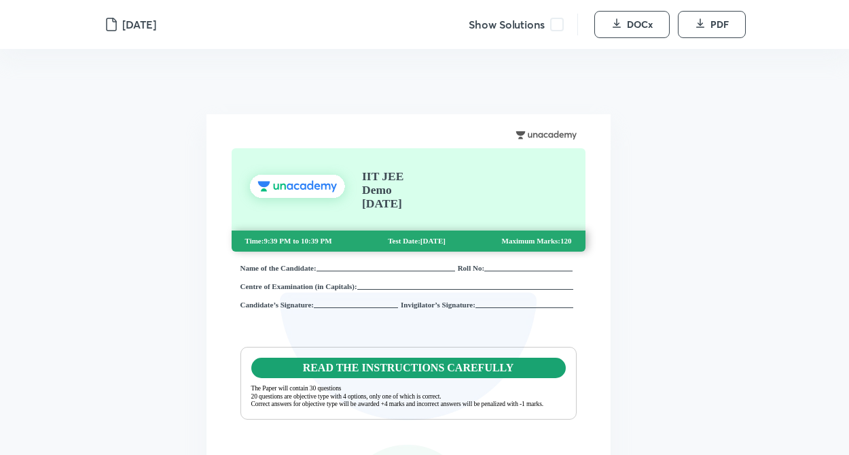
click at [555, 28] on span at bounding box center [557, 25] width 14 height 14
